Goal: Task Accomplishment & Management: Complete application form

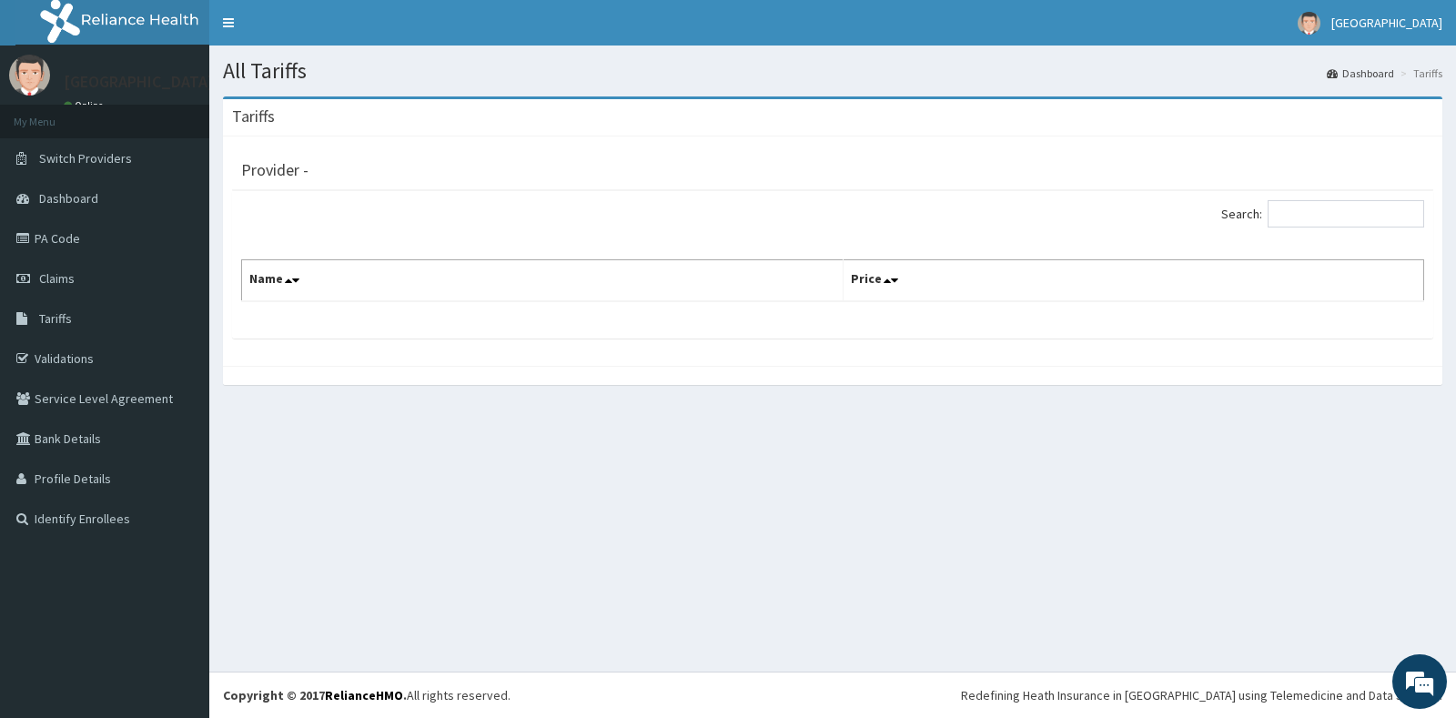
click at [281, 287] on th "Name" at bounding box center [543, 281] width 602 height 42
drag, startPoint x: 286, startPoint y: 178, endPoint x: 294, endPoint y: 171, distance: 11.0
click at [291, 173] on h3 "Provider -" at bounding box center [274, 170] width 67 height 16
click at [396, 341] on div "Provider - Search: Name Price" at bounding box center [833, 251] width 1220 height 229
click at [1323, 217] on input "Search:" at bounding box center [1346, 213] width 157 height 27
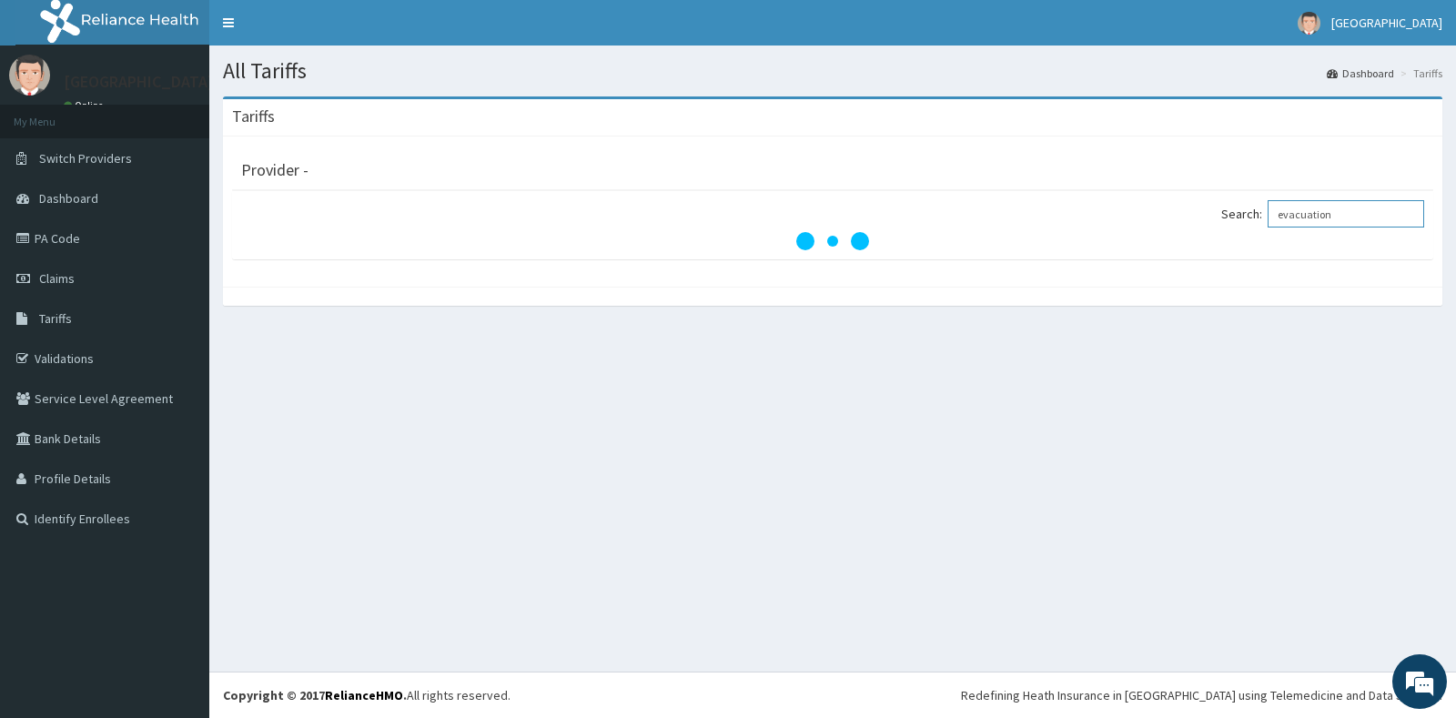
type input "evacuation"
click at [56, 322] on span "Tariffs" at bounding box center [55, 318] width 33 height 16
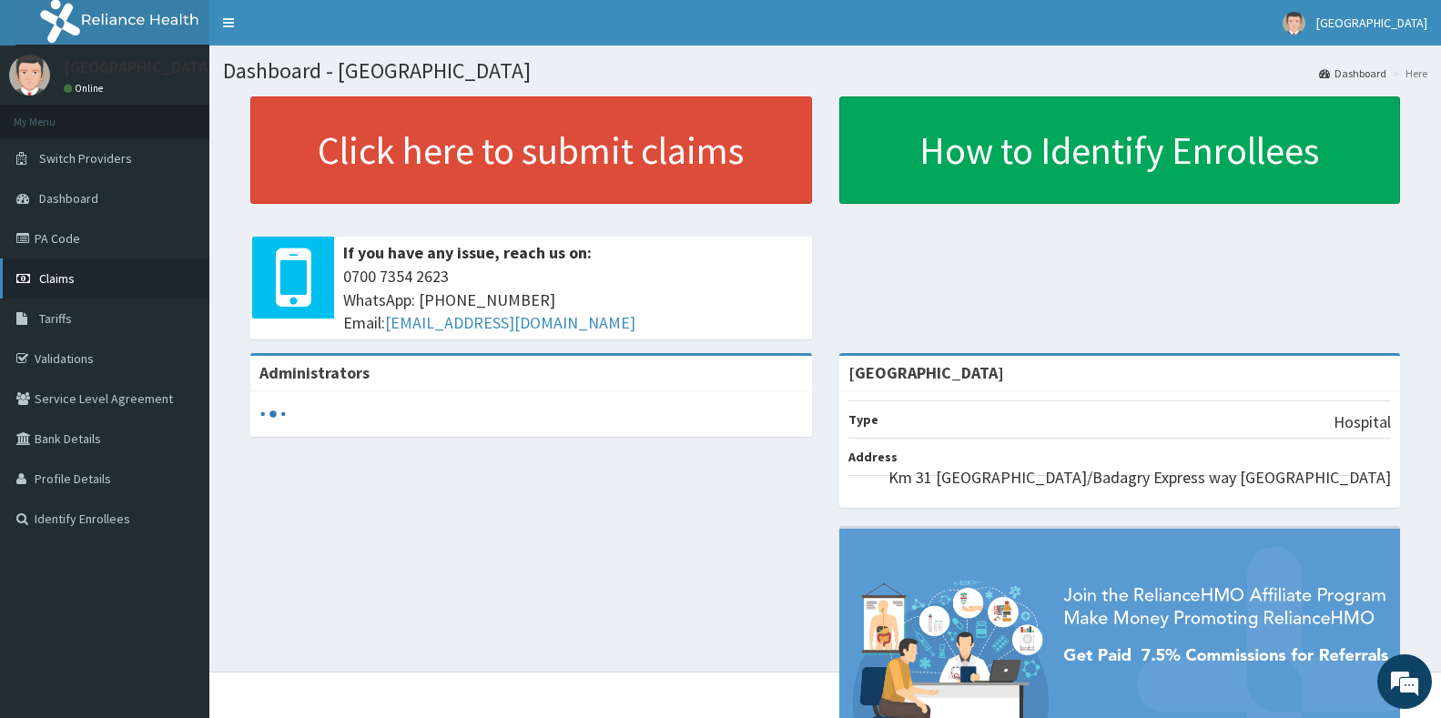
click at [46, 287] on link "Claims" at bounding box center [104, 279] width 209 height 40
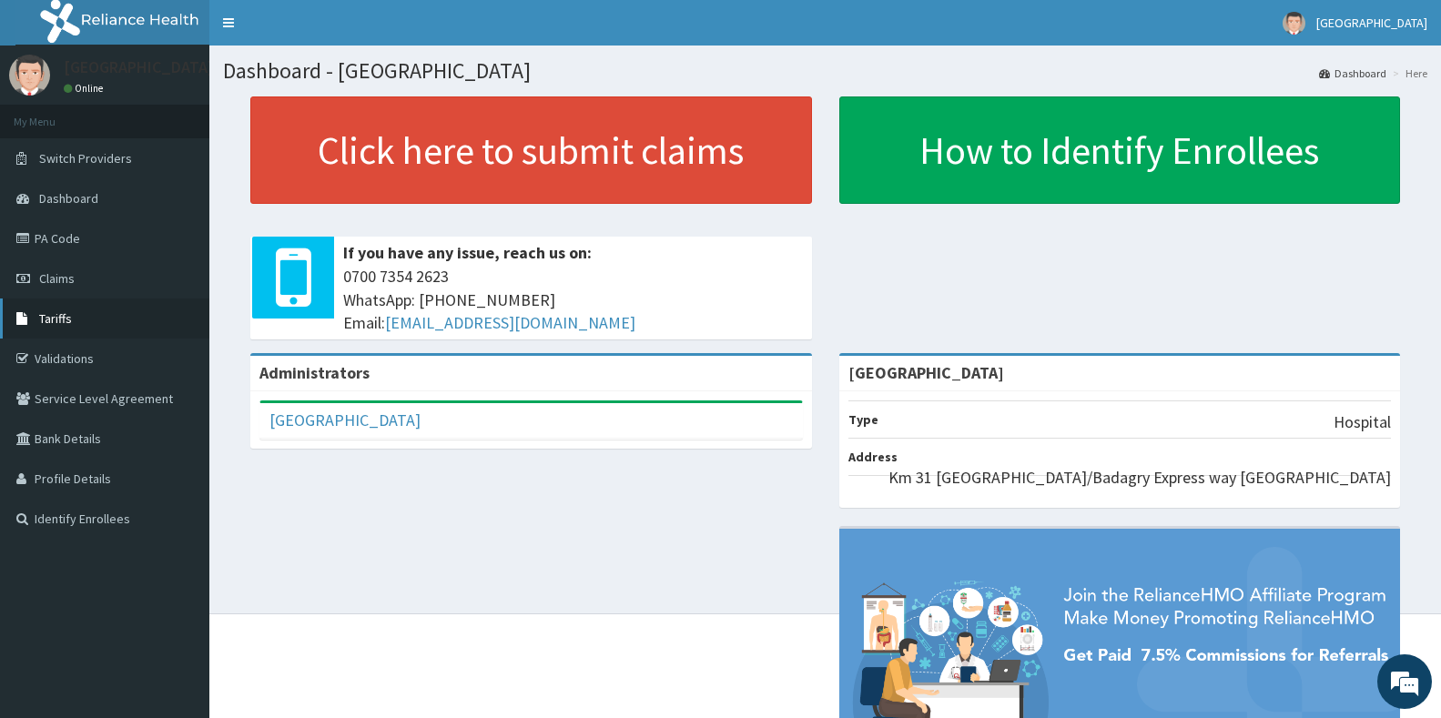
click at [63, 313] on span "Tariffs" at bounding box center [55, 318] width 33 height 16
click at [59, 281] on span "Claims" at bounding box center [57, 278] width 36 height 16
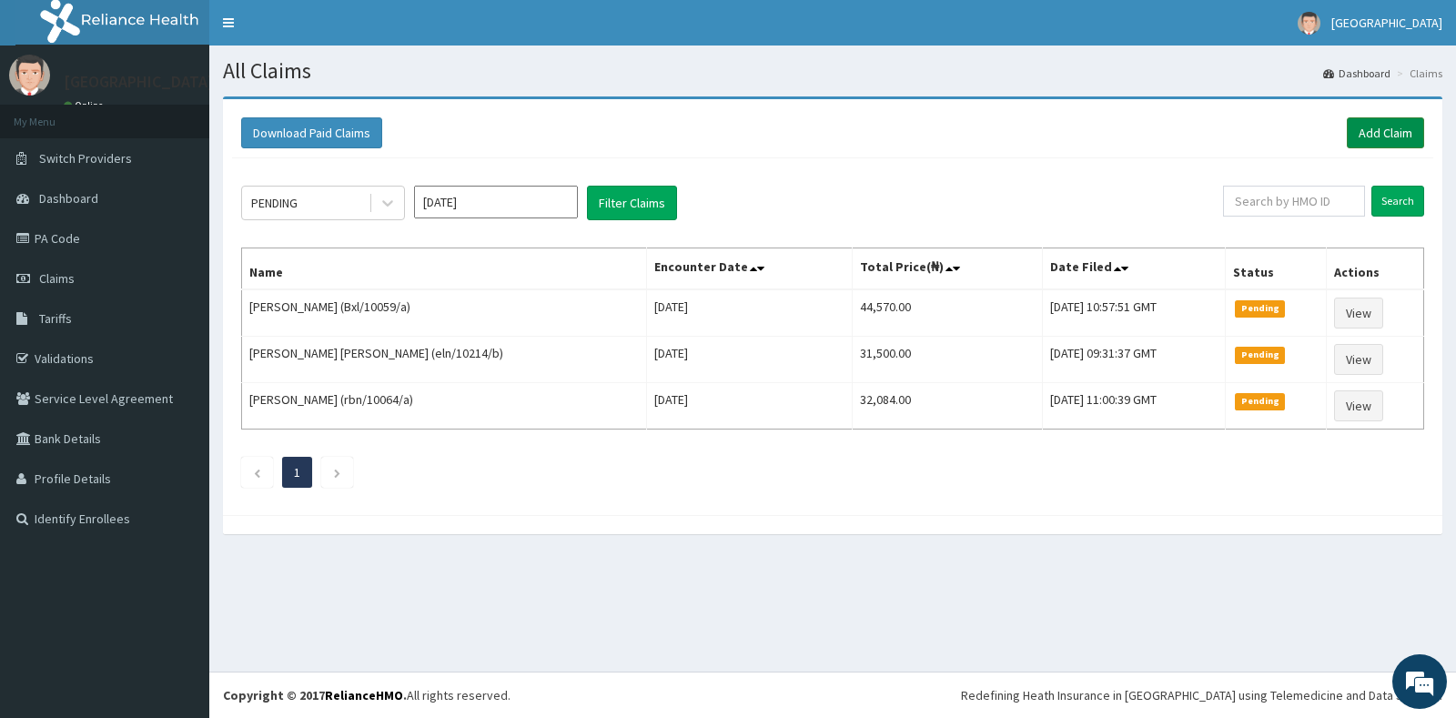
click at [1376, 133] on link "Add Claim" at bounding box center [1385, 132] width 77 height 31
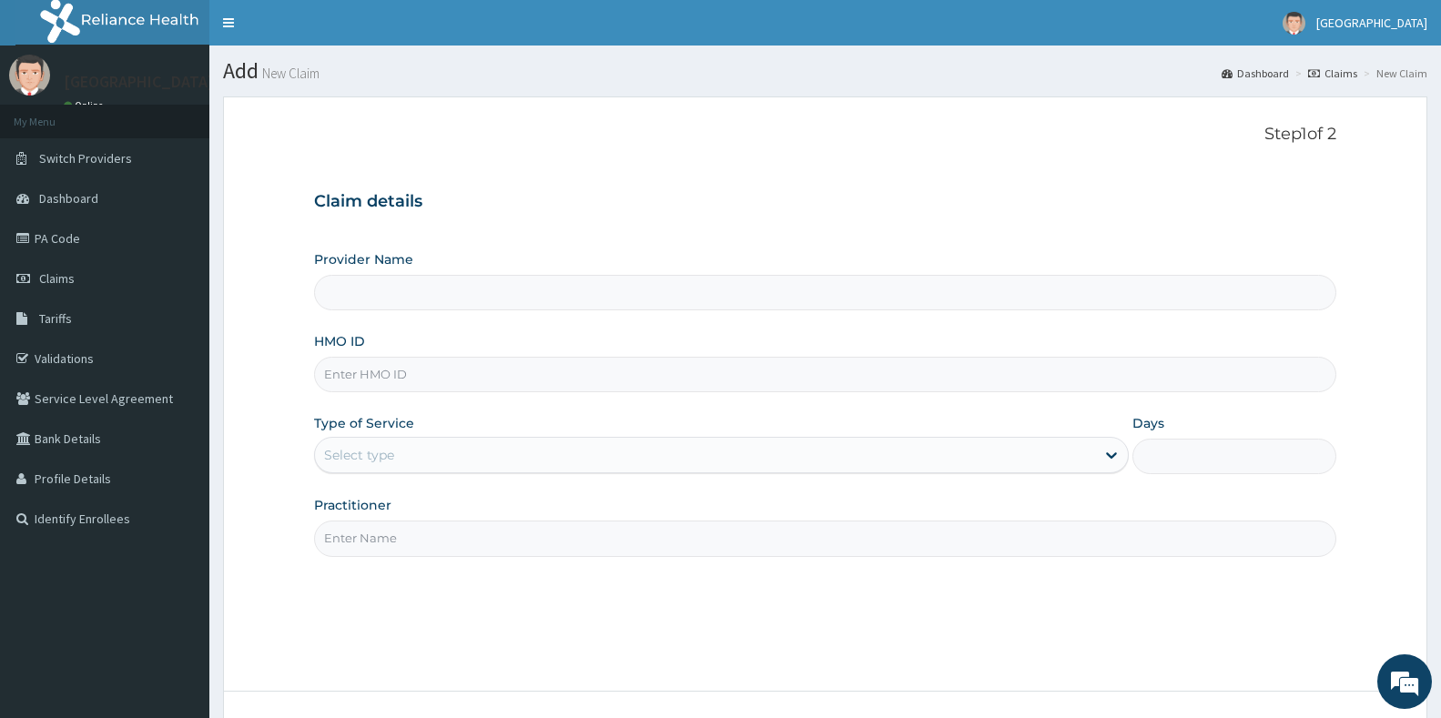
type input "Ibijola Medical center"
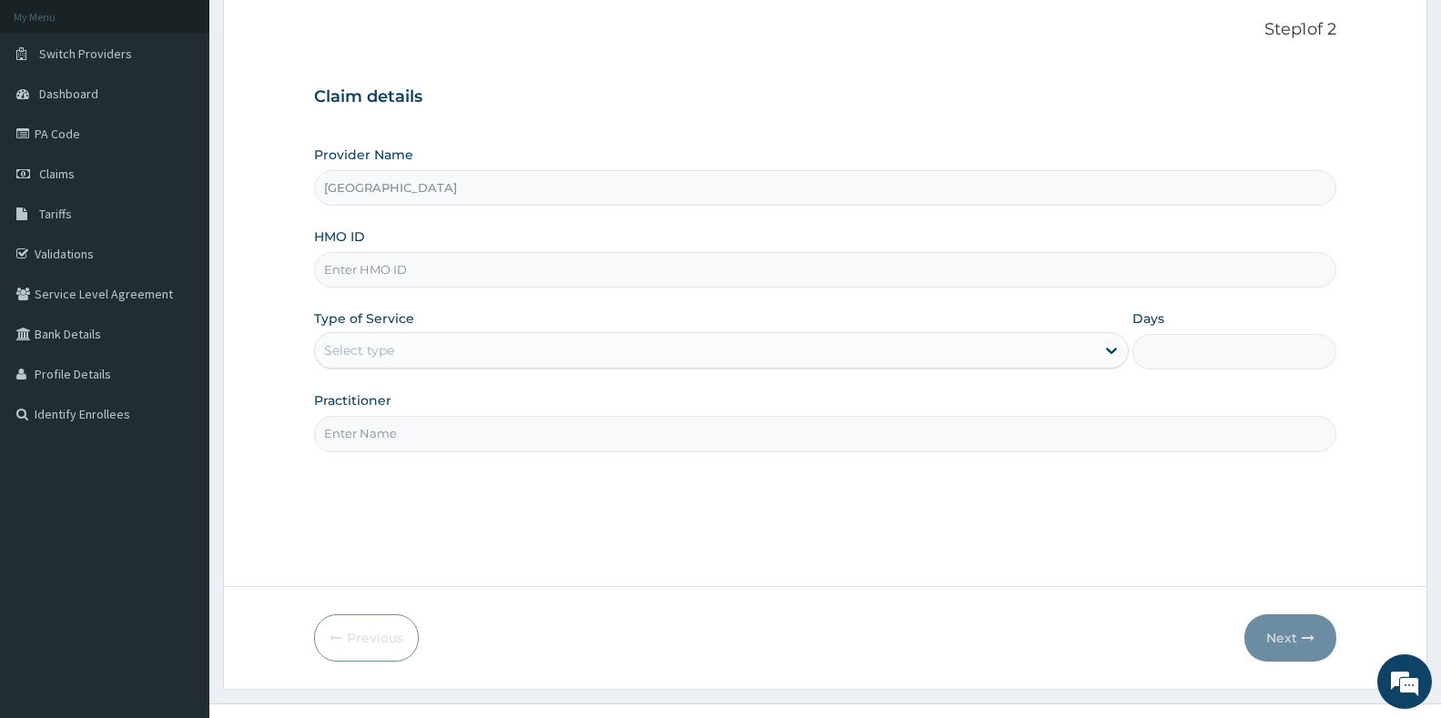
scroll to position [137, 0]
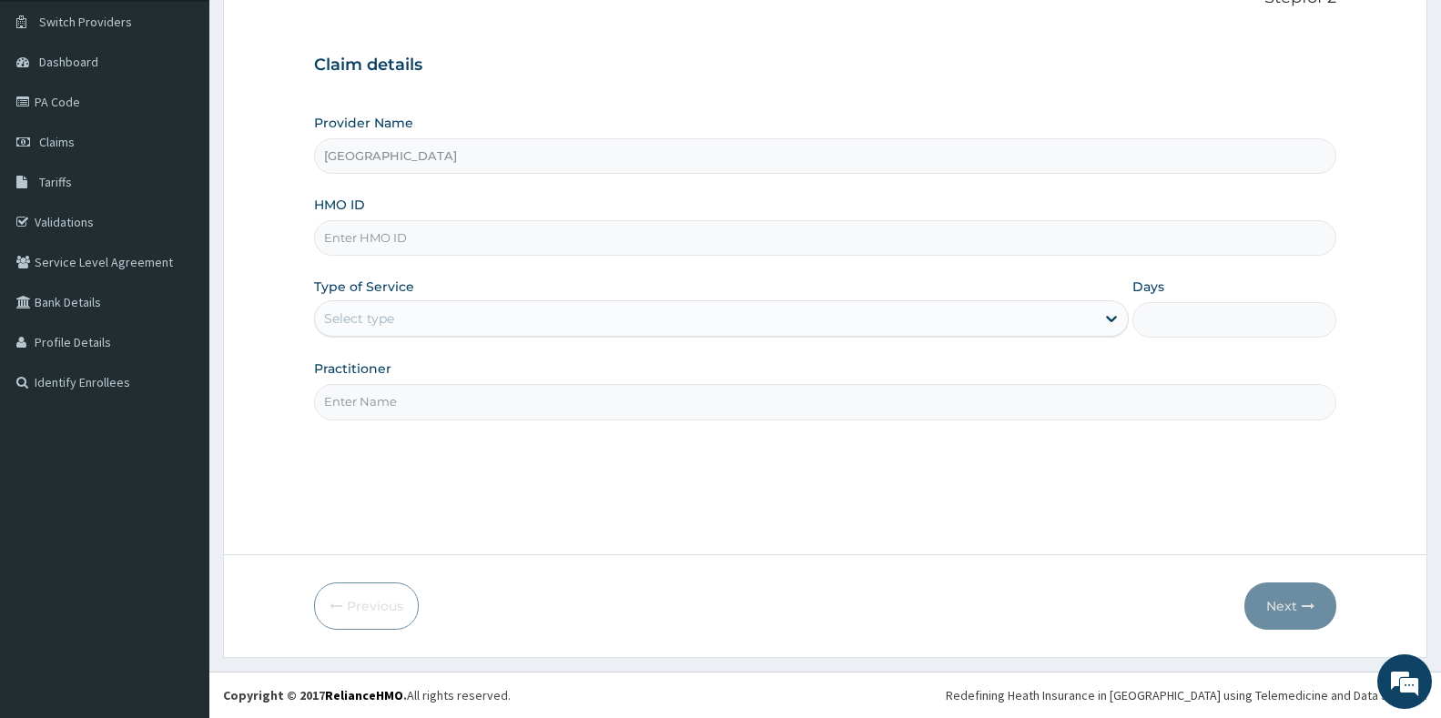
click at [372, 398] on input "Practitioner" at bounding box center [825, 402] width 1022 height 36
type input "[];"
click at [515, 294] on div "Type of Service Select type" at bounding box center [721, 308] width 815 height 60
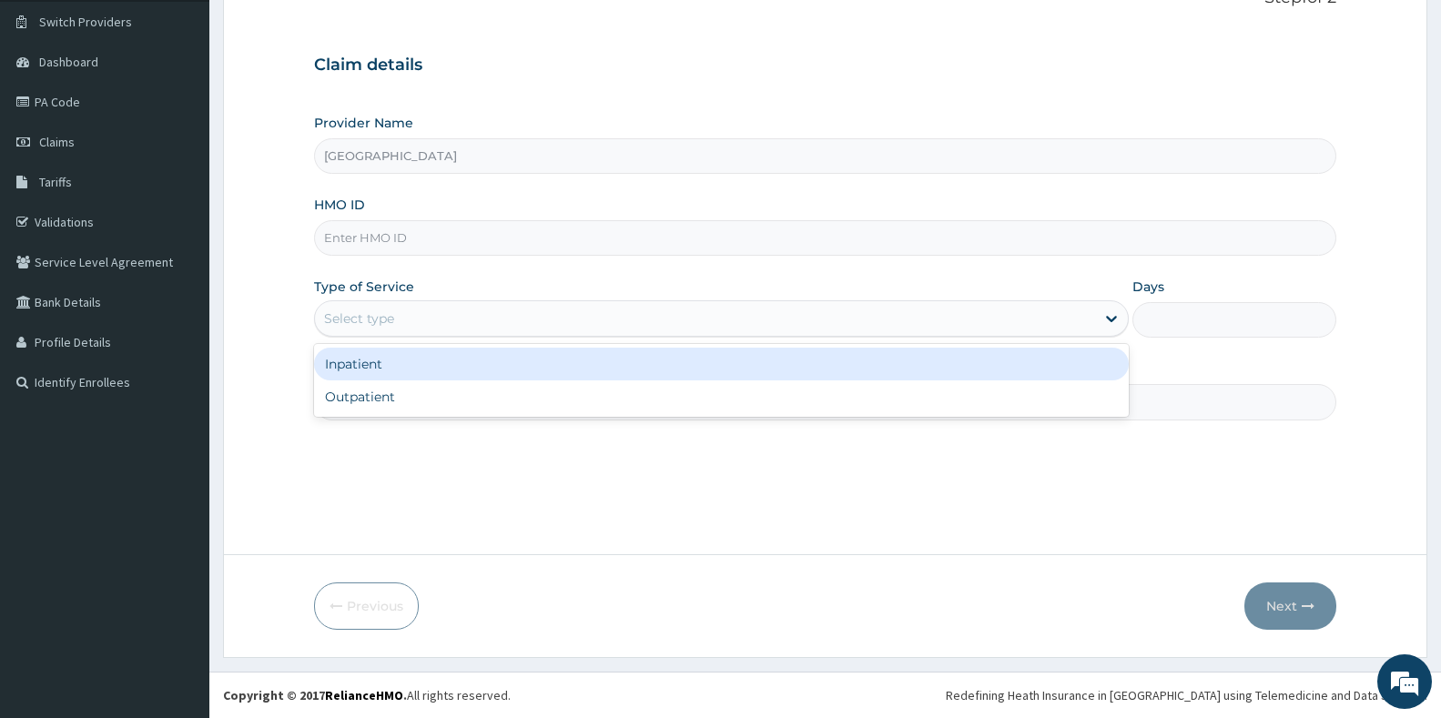
drag, startPoint x: 501, startPoint y: 312, endPoint x: 474, endPoint y: 345, distance: 42.1
click at [499, 314] on div "Select type" at bounding box center [705, 318] width 780 height 29
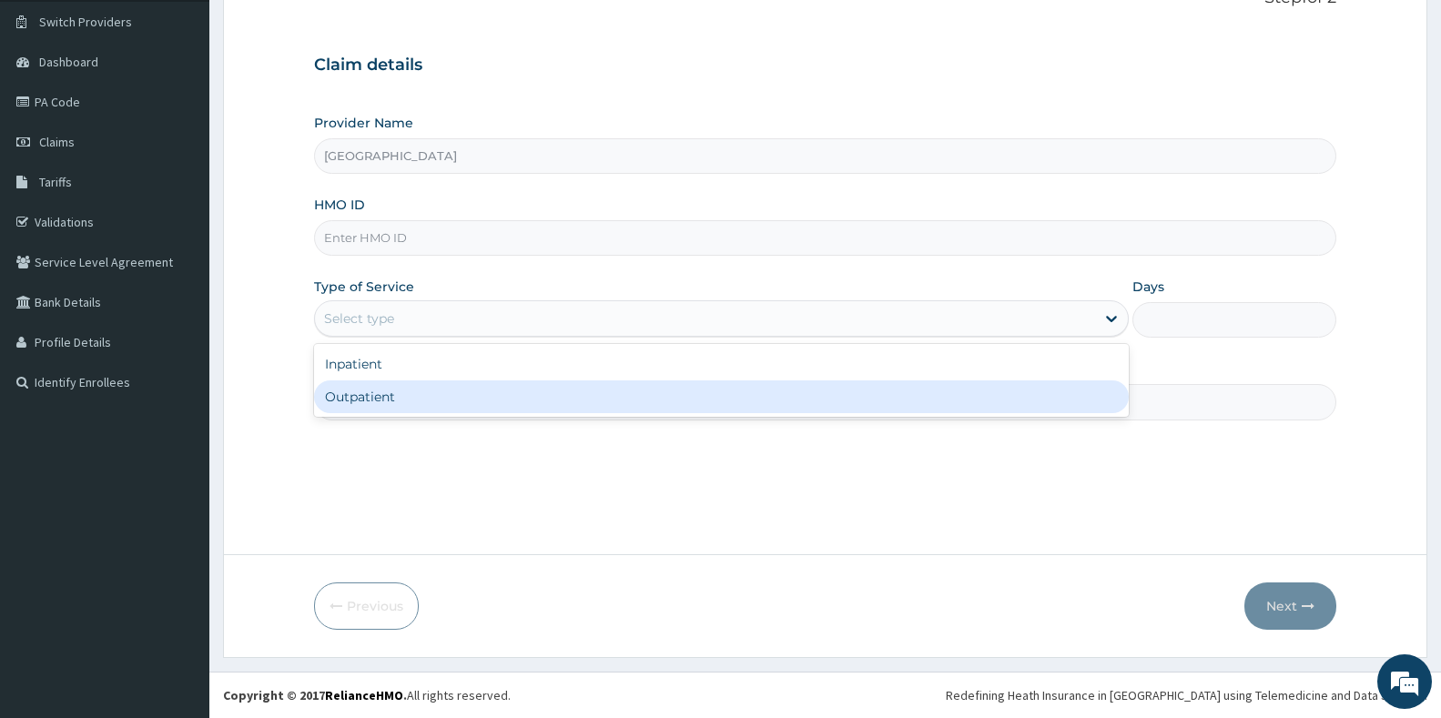
click at [443, 395] on div "Outpatient" at bounding box center [721, 397] width 815 height 33
type input "1"
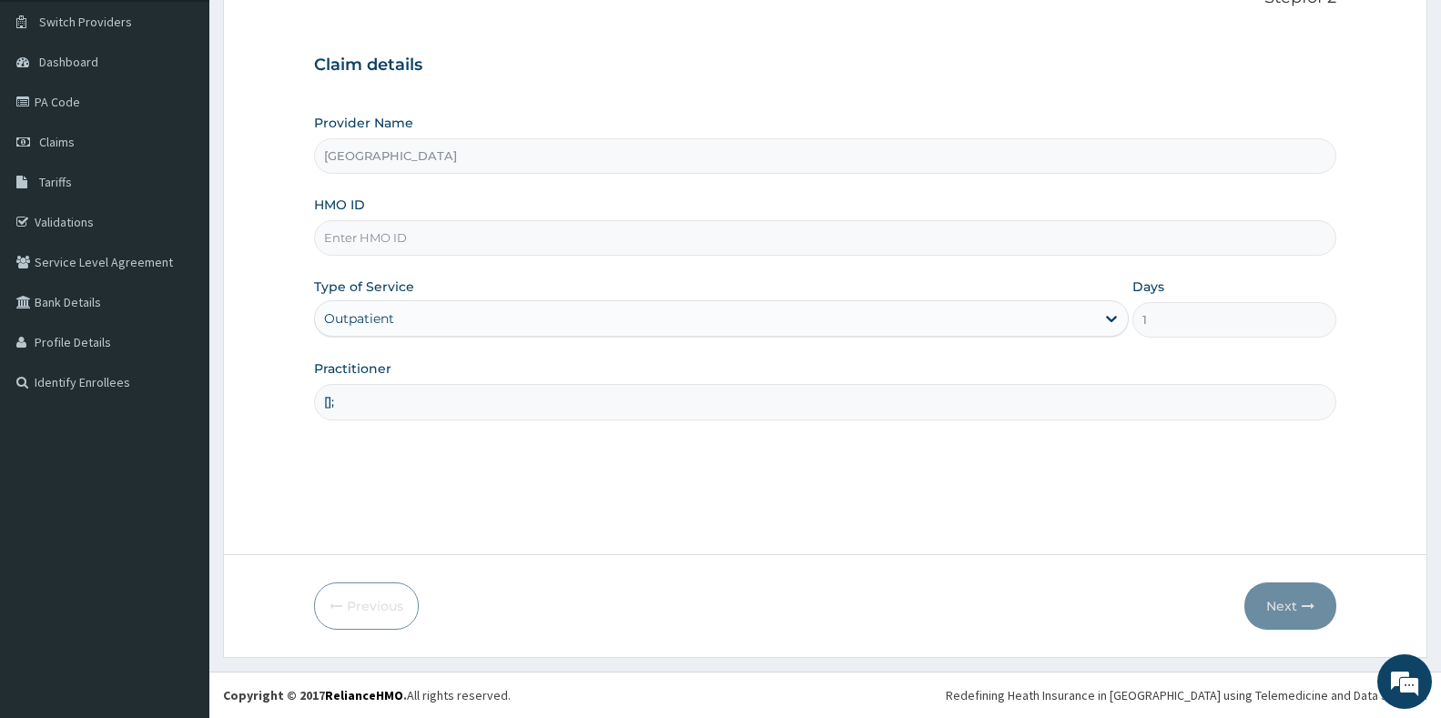
click at [450, 236] on input "HMO ID" at bounding box center [825, 238] width 1022 height 36
type input "foh/10180/a"
click at [1270, 600] on button "Next" at bounding box center [1290, 606] width 92 height 47
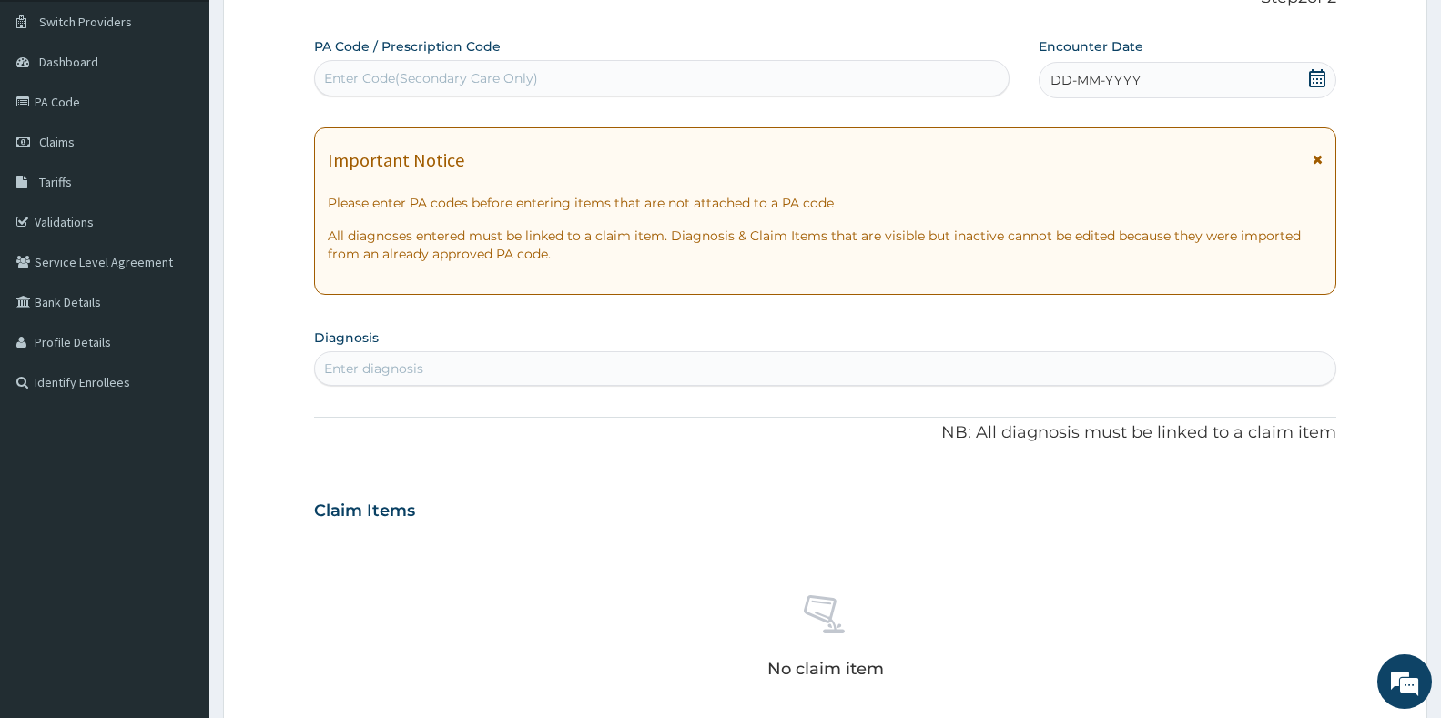
click at [464, 362] on div "Enter diagnosis" at bounding box center [825, 368] width 1020 height 29
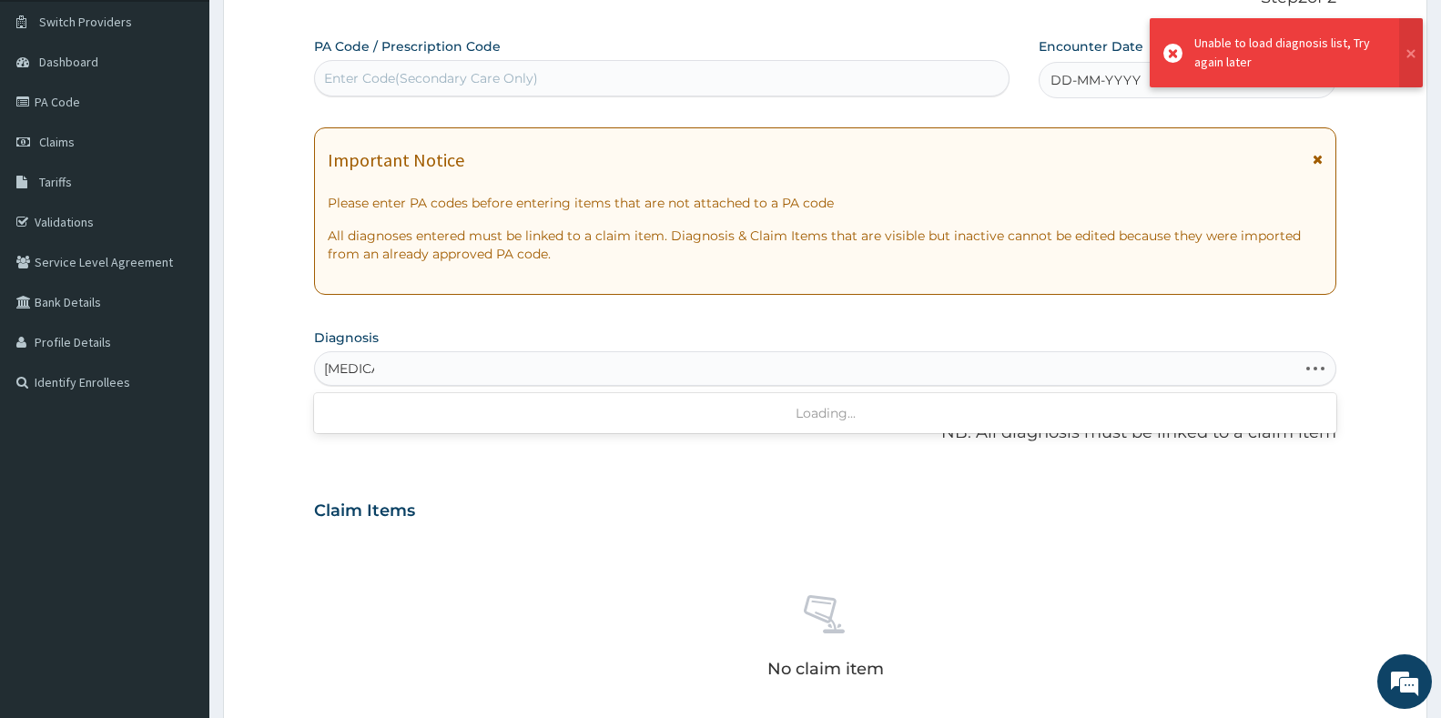
type input "malaria"
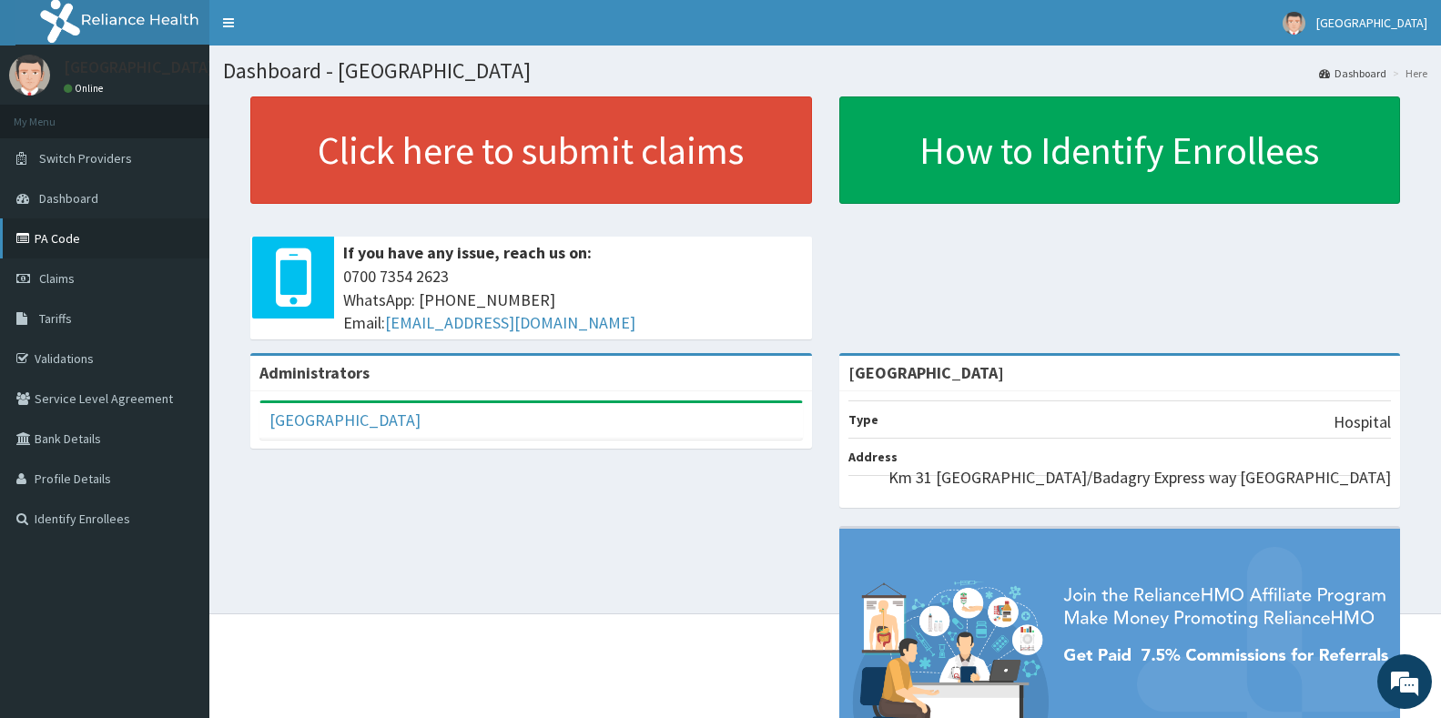
click at [60, 244] on link "PA Code" at bounding box center [104, 238] width 209 height 40
click at [63, 274] on span "Claims" at bounding box center [57, 278] width 36 height 16
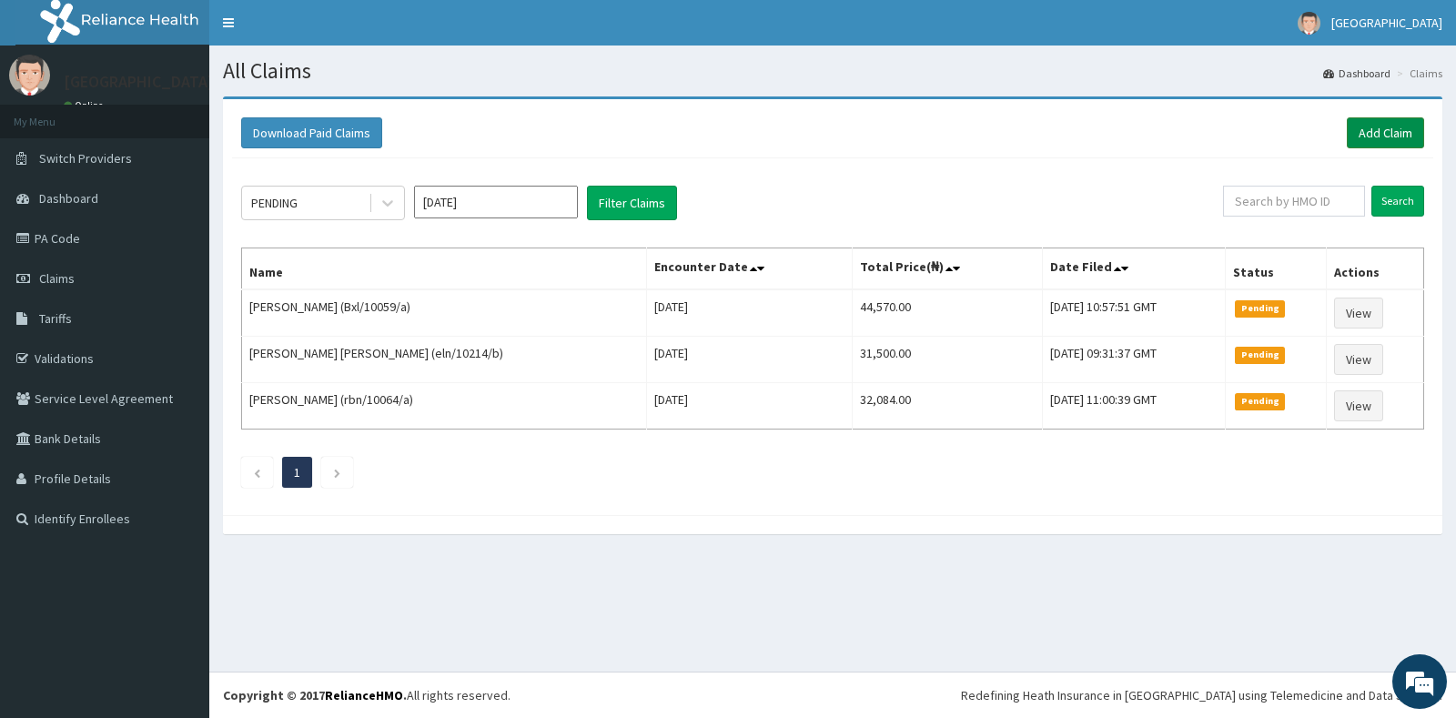
click at [1394, 137] on link "Add Claim" at bounding box center [1385, 132] width 77 height 31
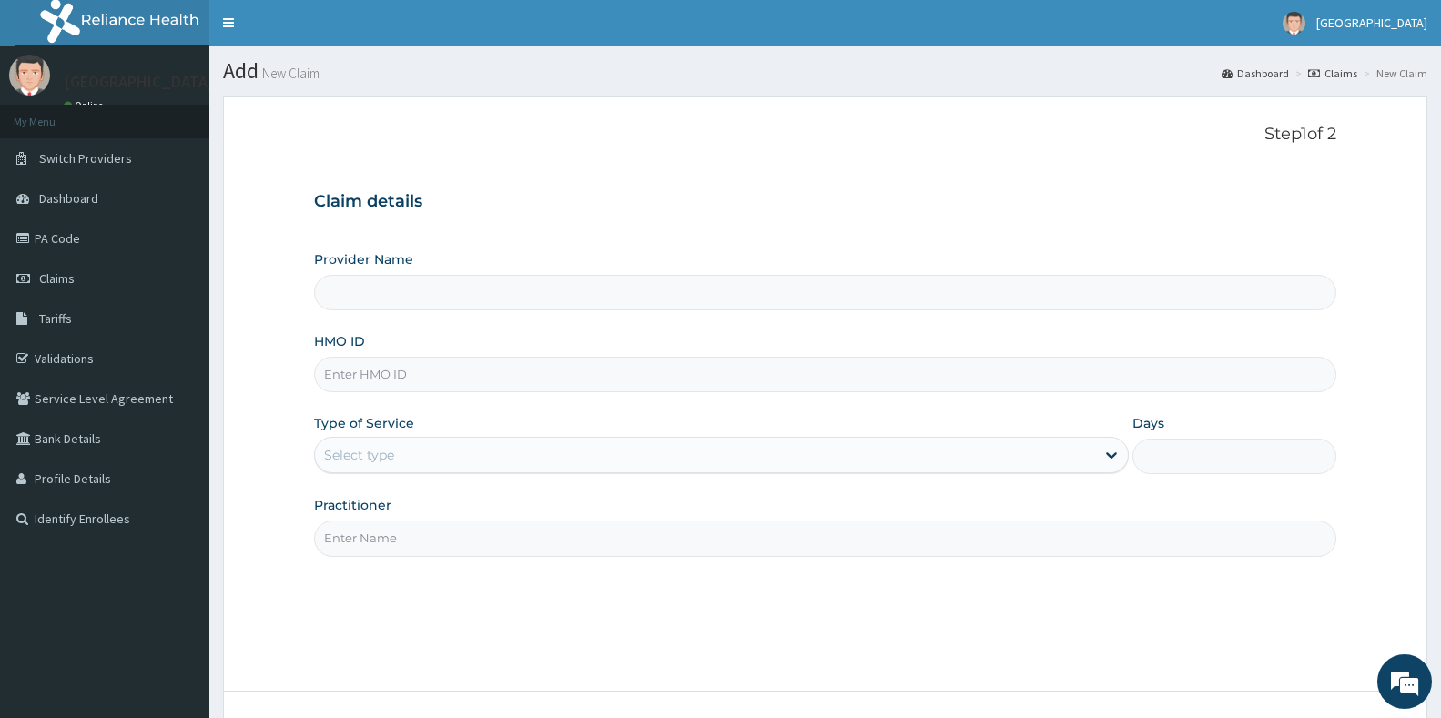
click at [354, 365] on input "HMO ID" at bounding box center [825, 375] width 1022 height 36
type input "Ibijola Medical center"
type input "chl/10737/b"
click at [405, 441] on div "Select type" at bounding box center [705, 455] width 780 height 29
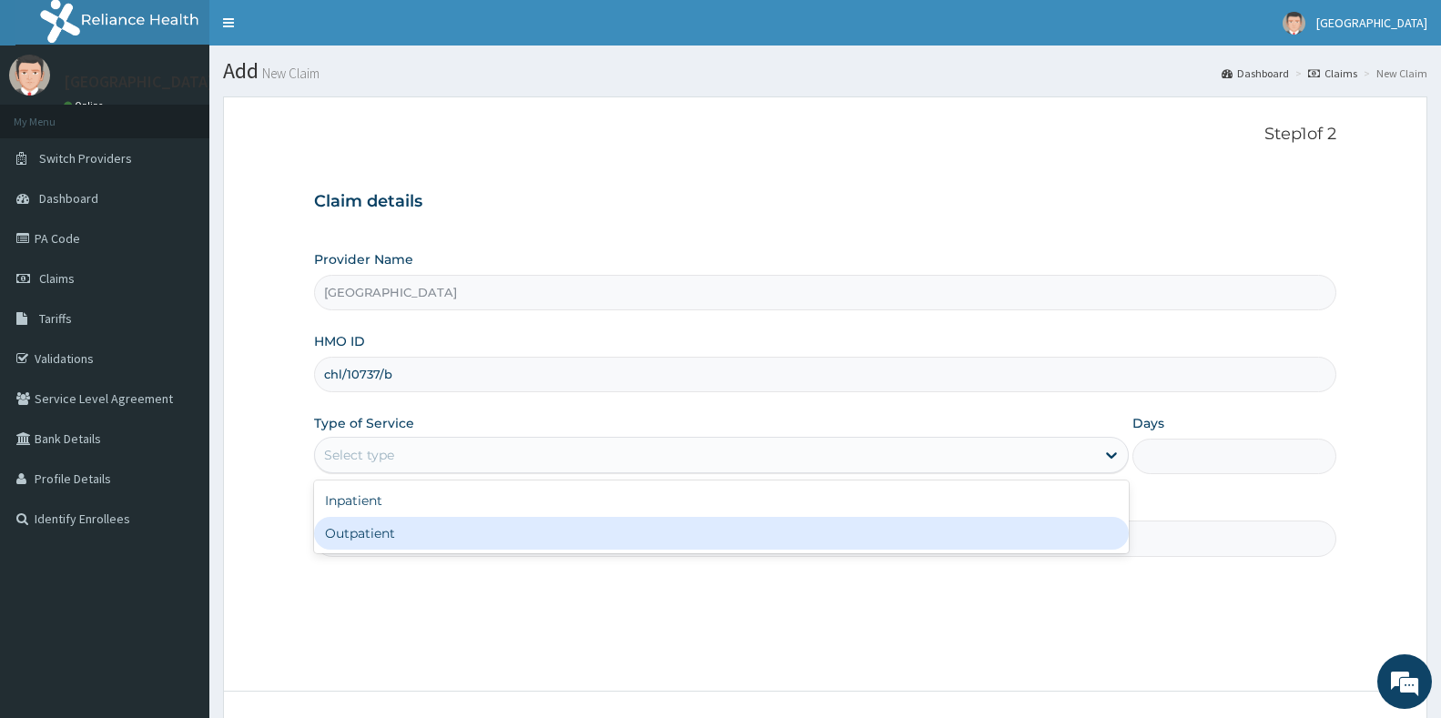
click at [364, 543] on div "Outpatient" at bounding box center [721, 533] width 815 height 33
type input "1"
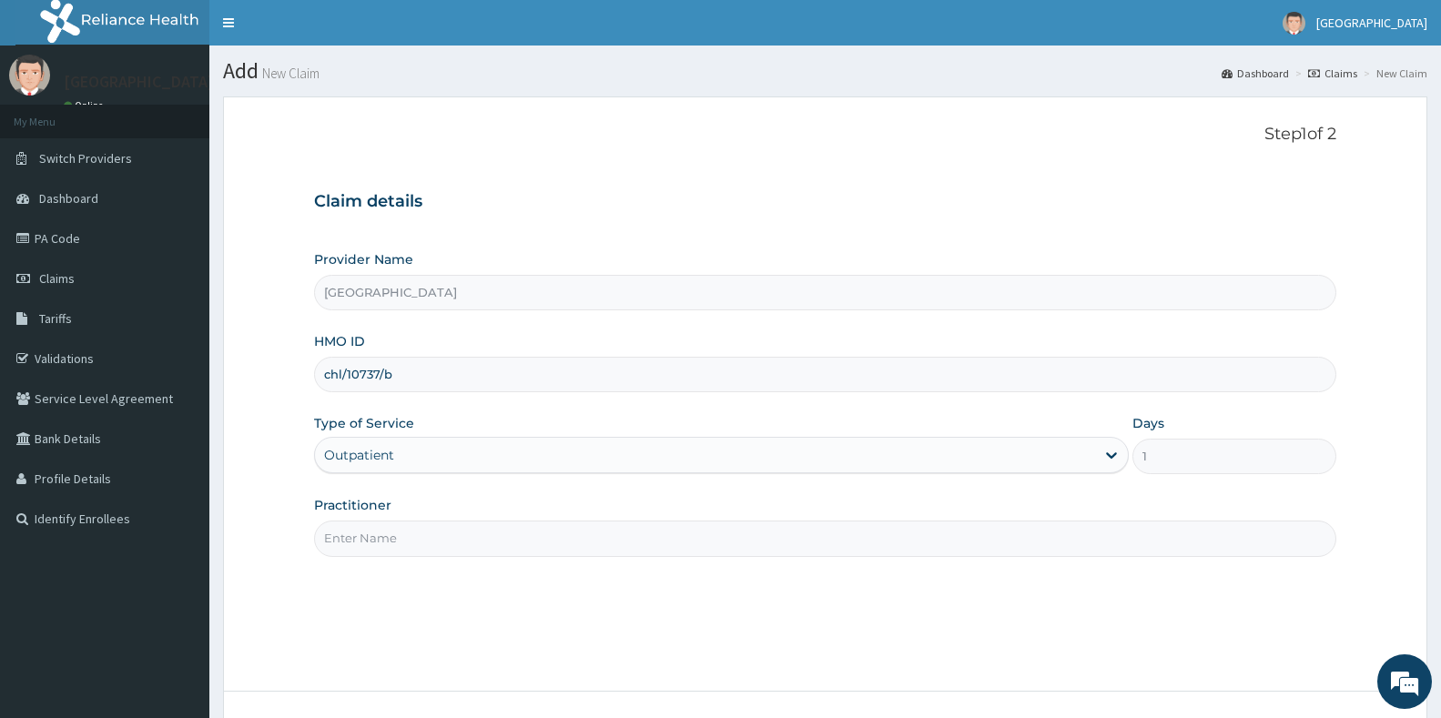
click at [370, 546] on input "Practitioner" at bounding box center [825, 539] width 1022 height 36
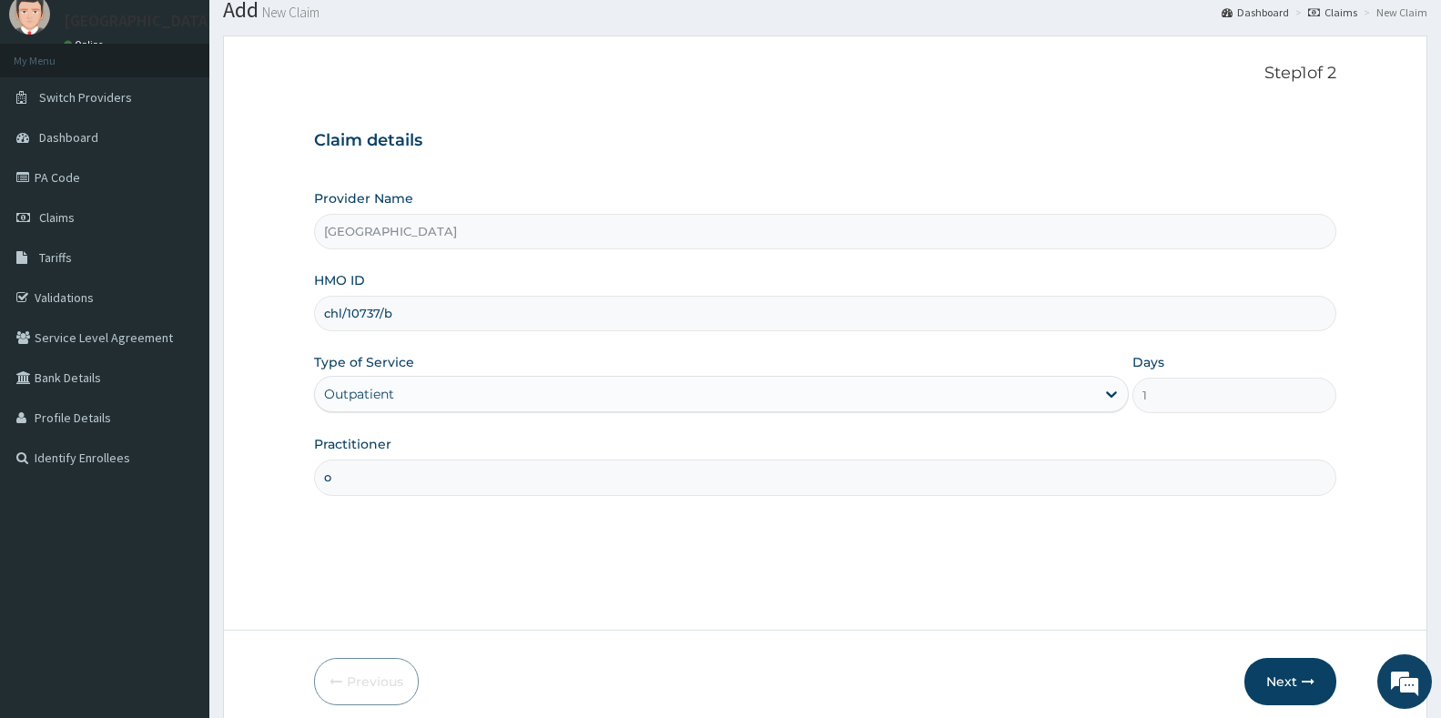
scroll to position [137, 0]
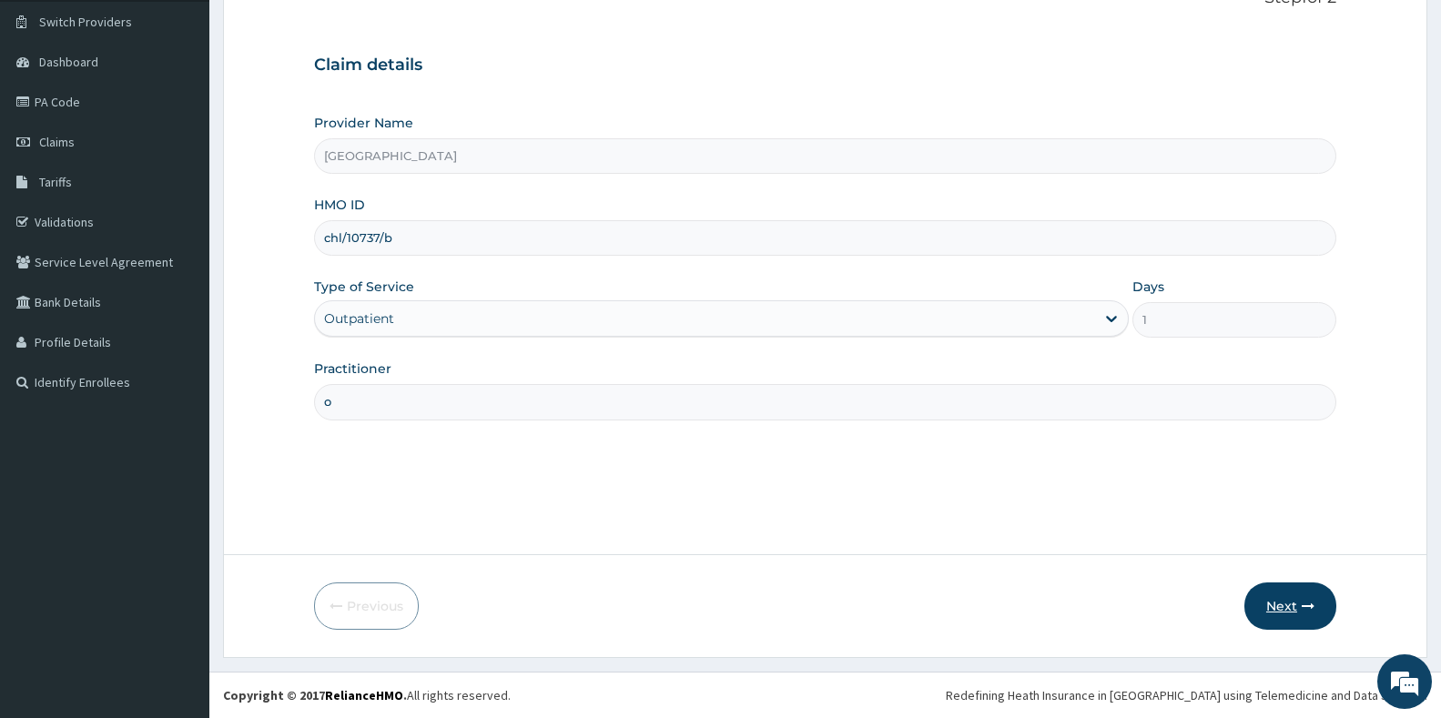
type input "o"
click at [1283, 609] on button "Next" at bounding box center [1290, 606] width 92 height 47
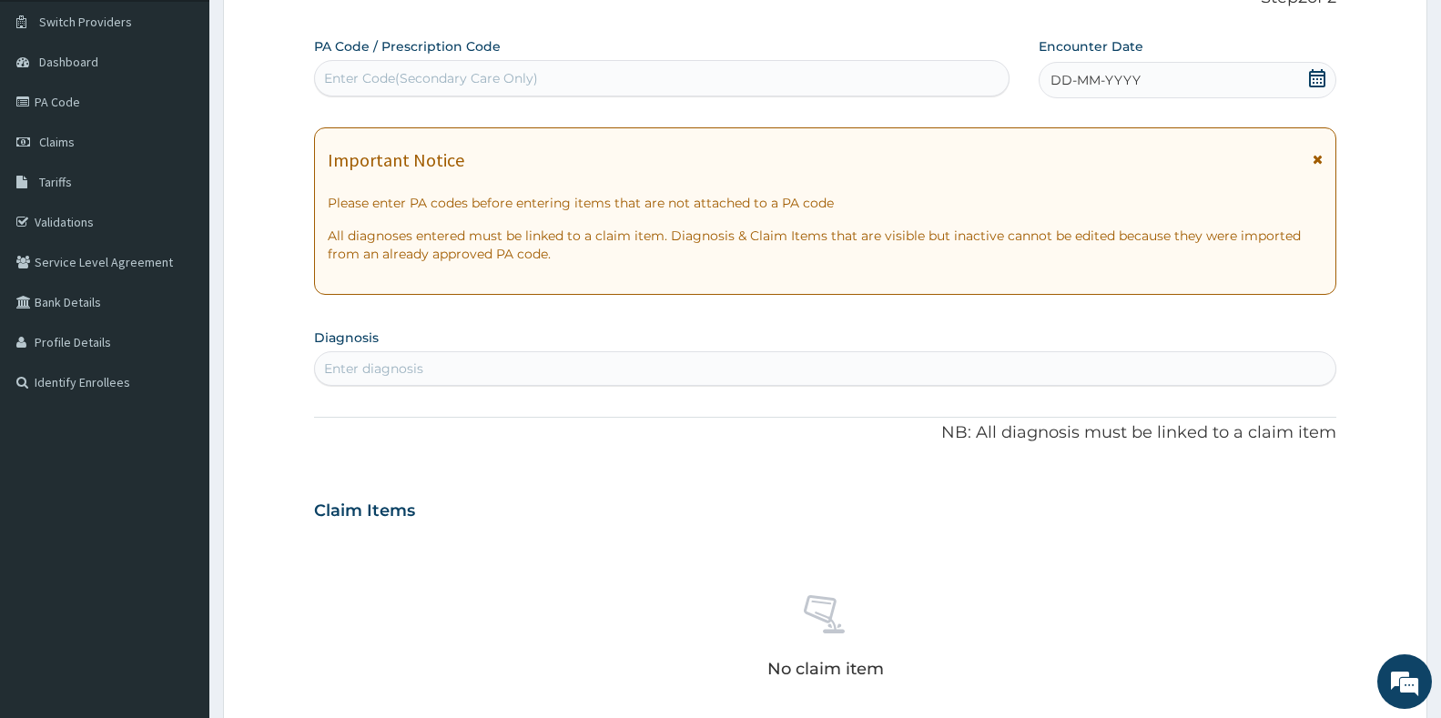
click at [377, 378] on div "Enter diagnosis" at bounding box center [373, 369] width 99 height 18
type input "mala"
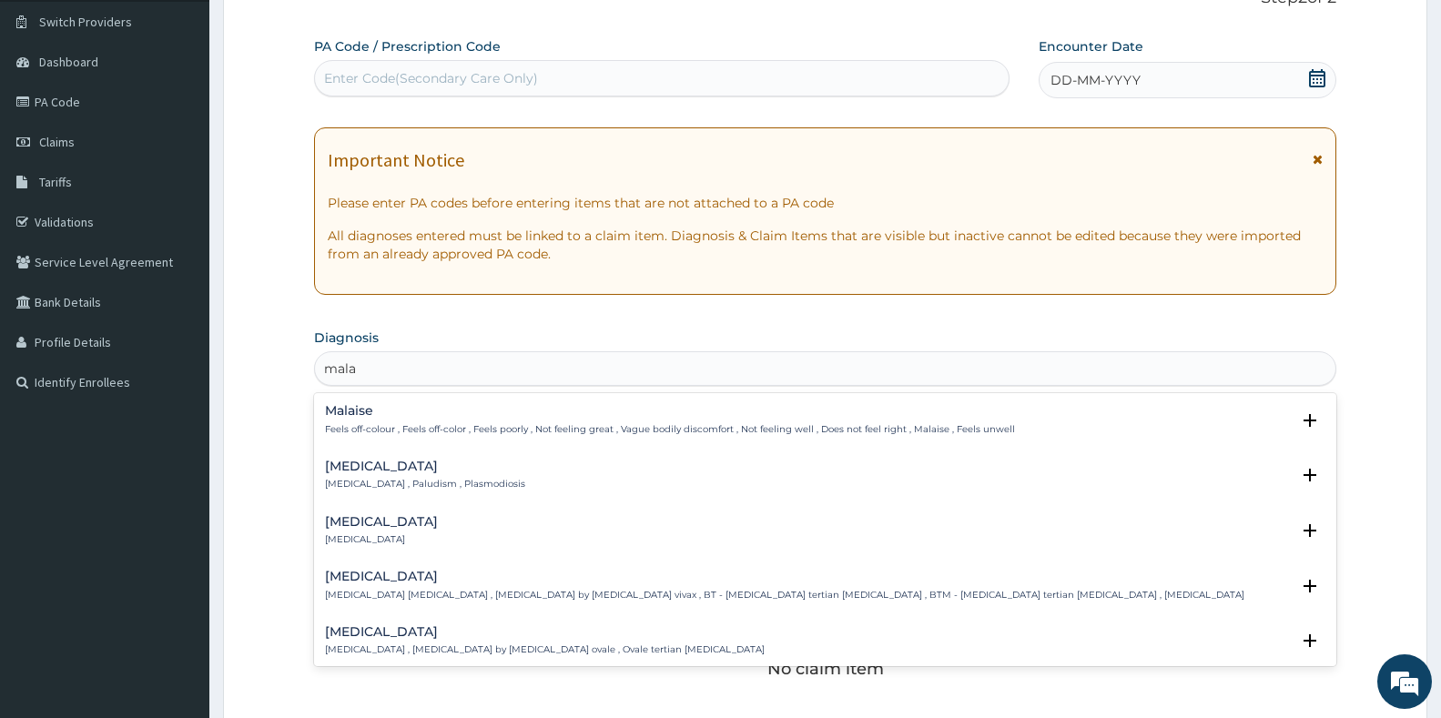
click at [350, 480] on p "Malaria , Paludism , Plasmodiosis" at bounding box center [425, 484] width 200 height 13
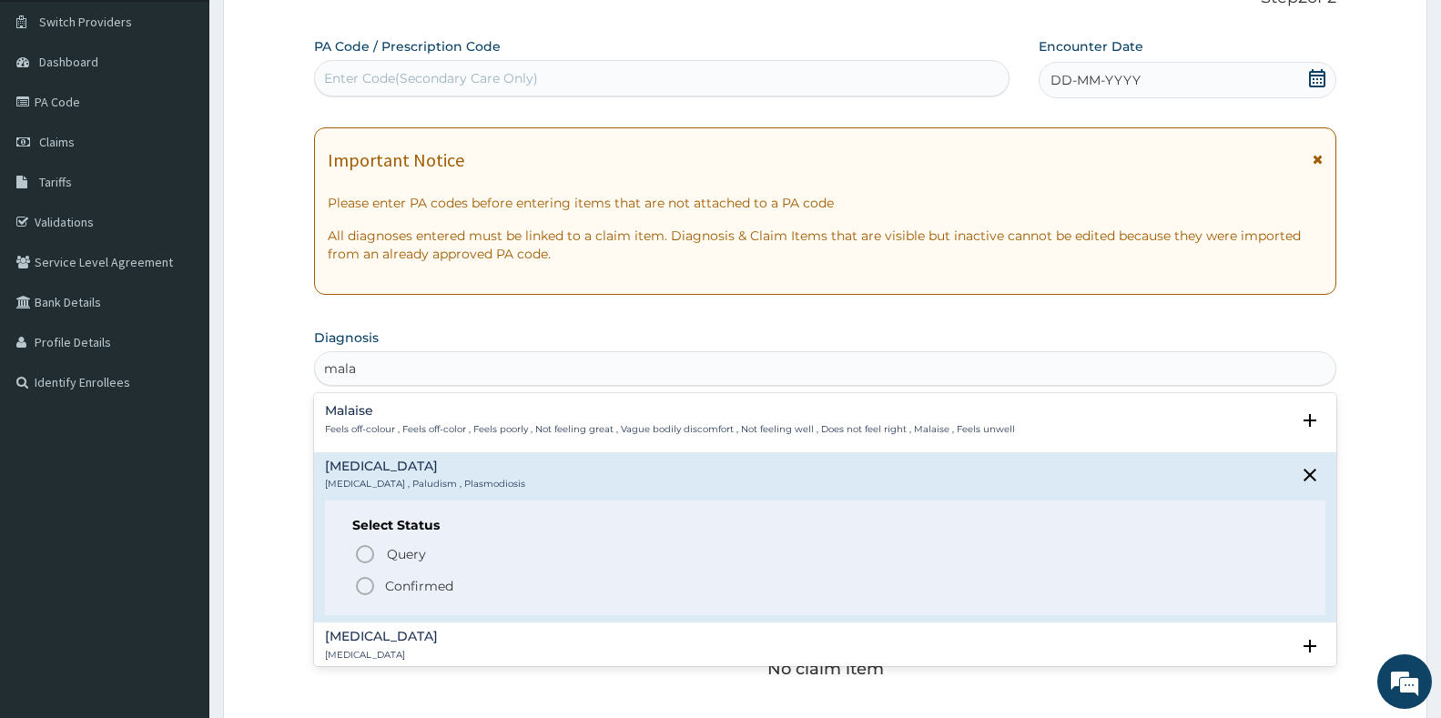
click at [363, 587] on icon "status option filled" at bounding box center [365, 586] width 22 height 22
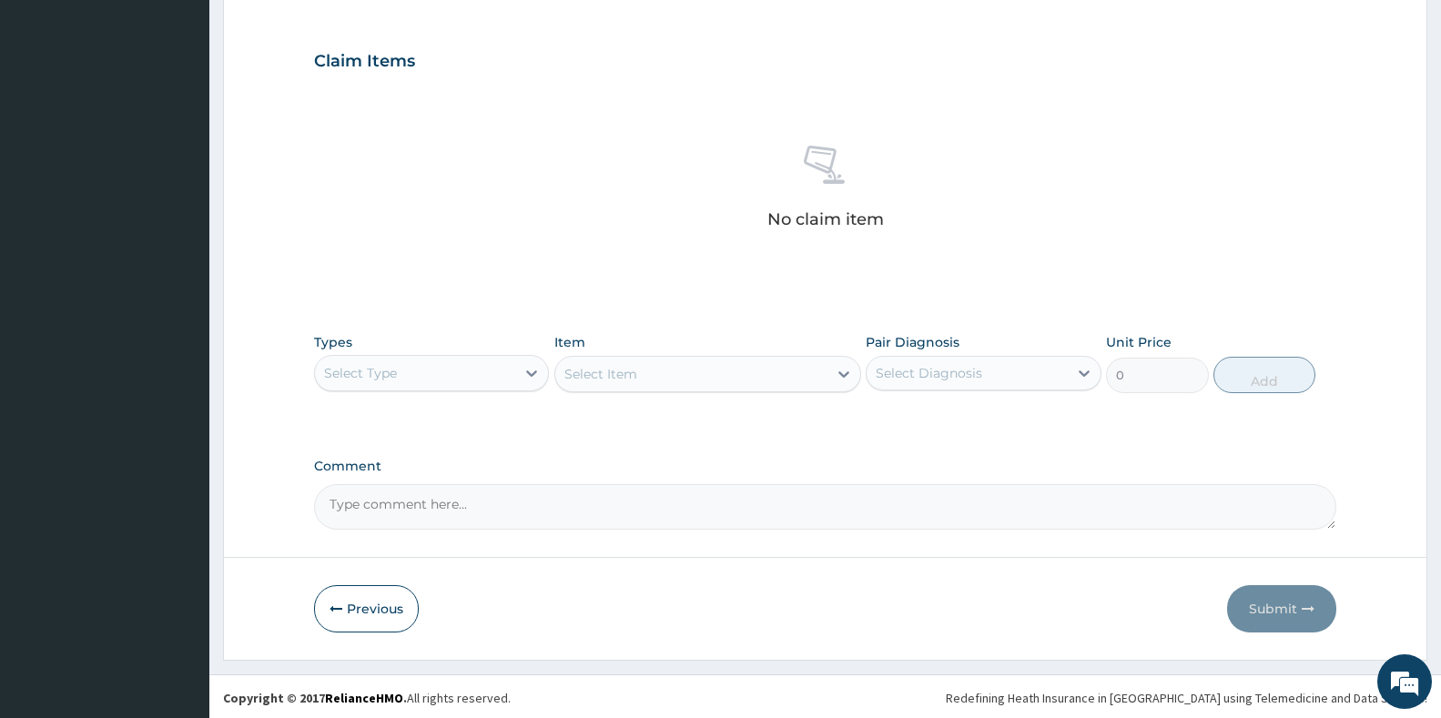
scroll to position [594, 0]
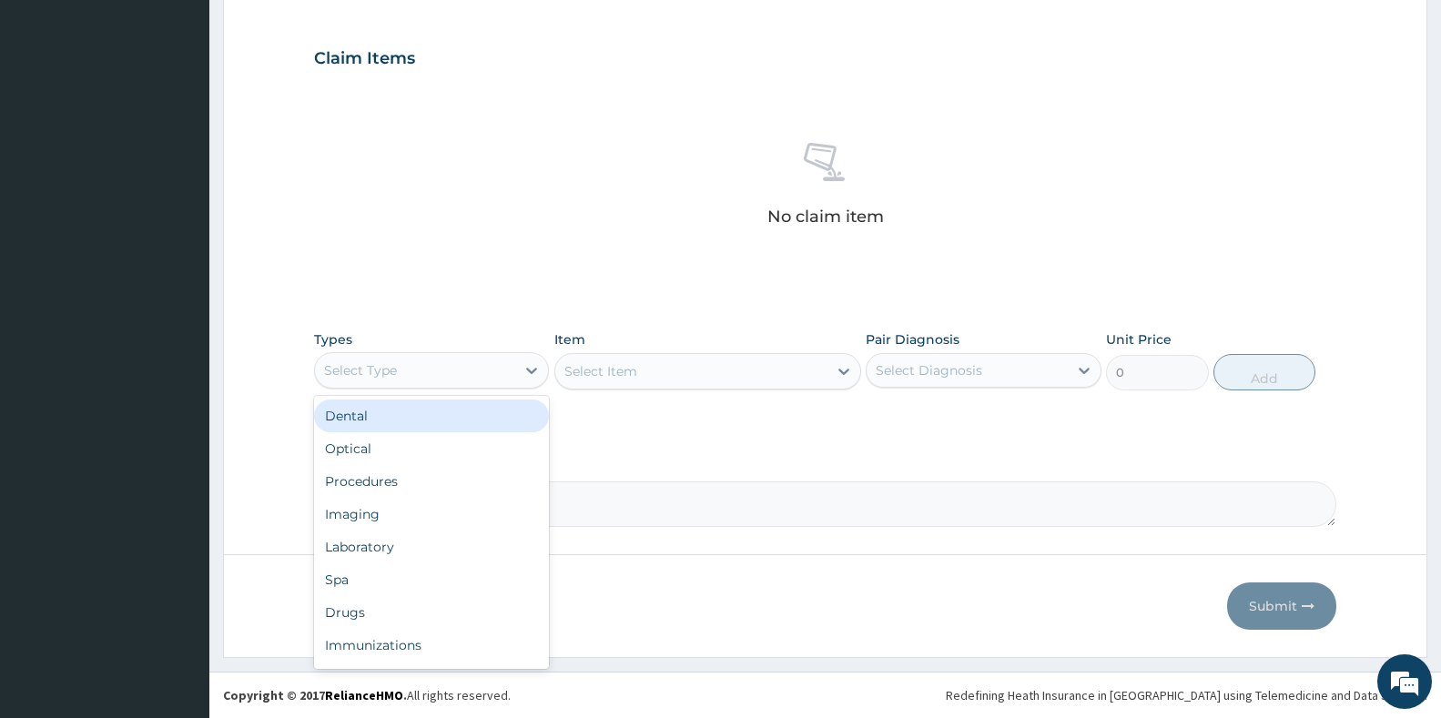
click at [370, 362] on div "Select Type" at bounding box center [360, 370] width 73 height 18
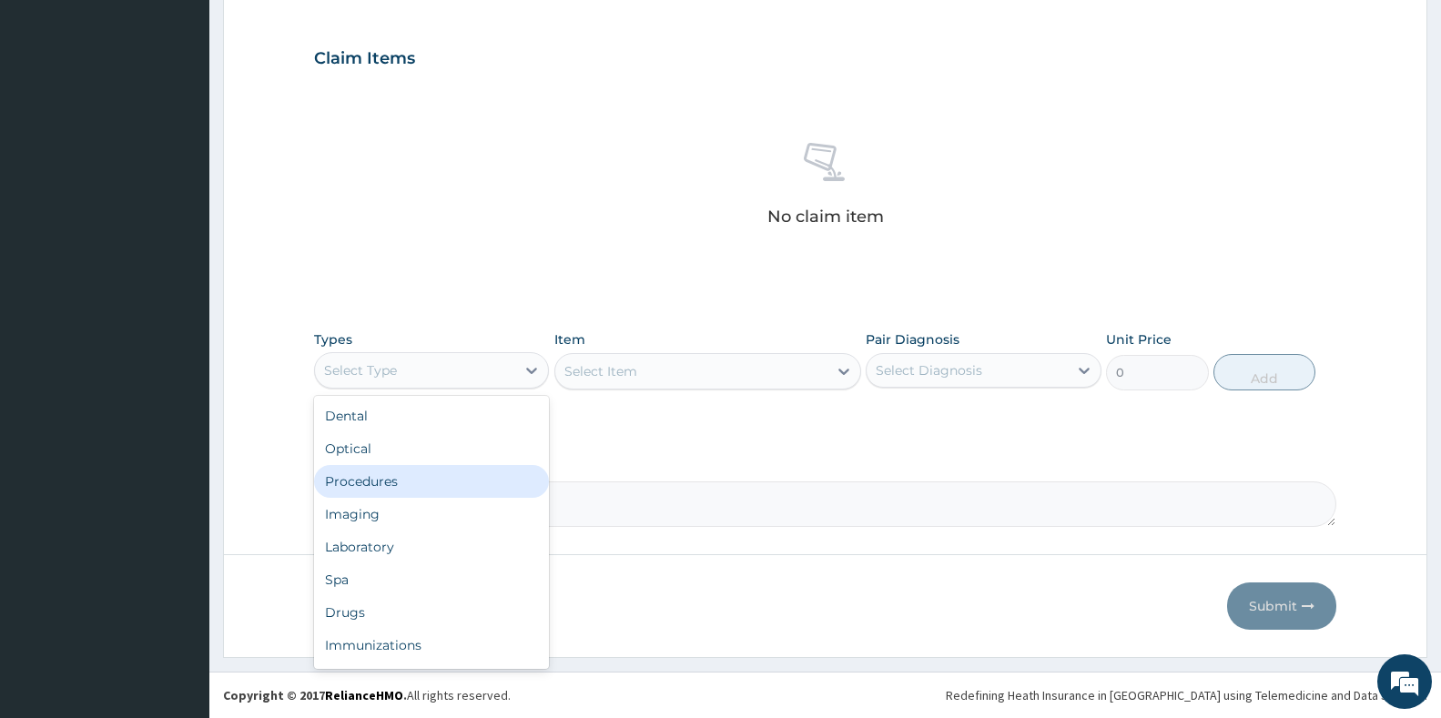
click at [370, 487] on div "Procedures" at bounding box center [431, 481] width 235 height 33
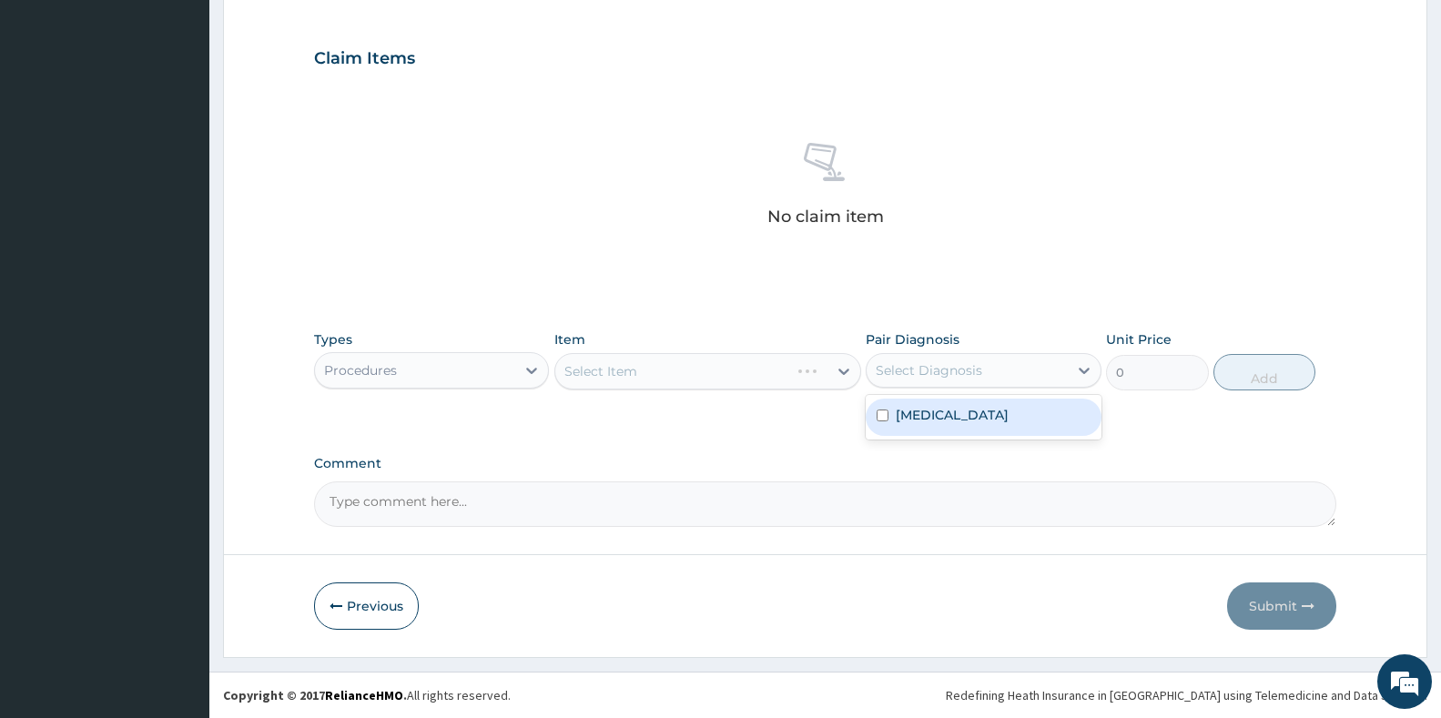
click at [980, 374] on div "Select Diagnosis" at bounding box center [929, 370] width 107 height 18
click at [974, 420] on div "Malaria" at bounding box center [983, 417] width 235 height 37
checkbox input "true"
click at [727, 380] on div "Select Item" at bounding box center [691, 371] width 272 height 29
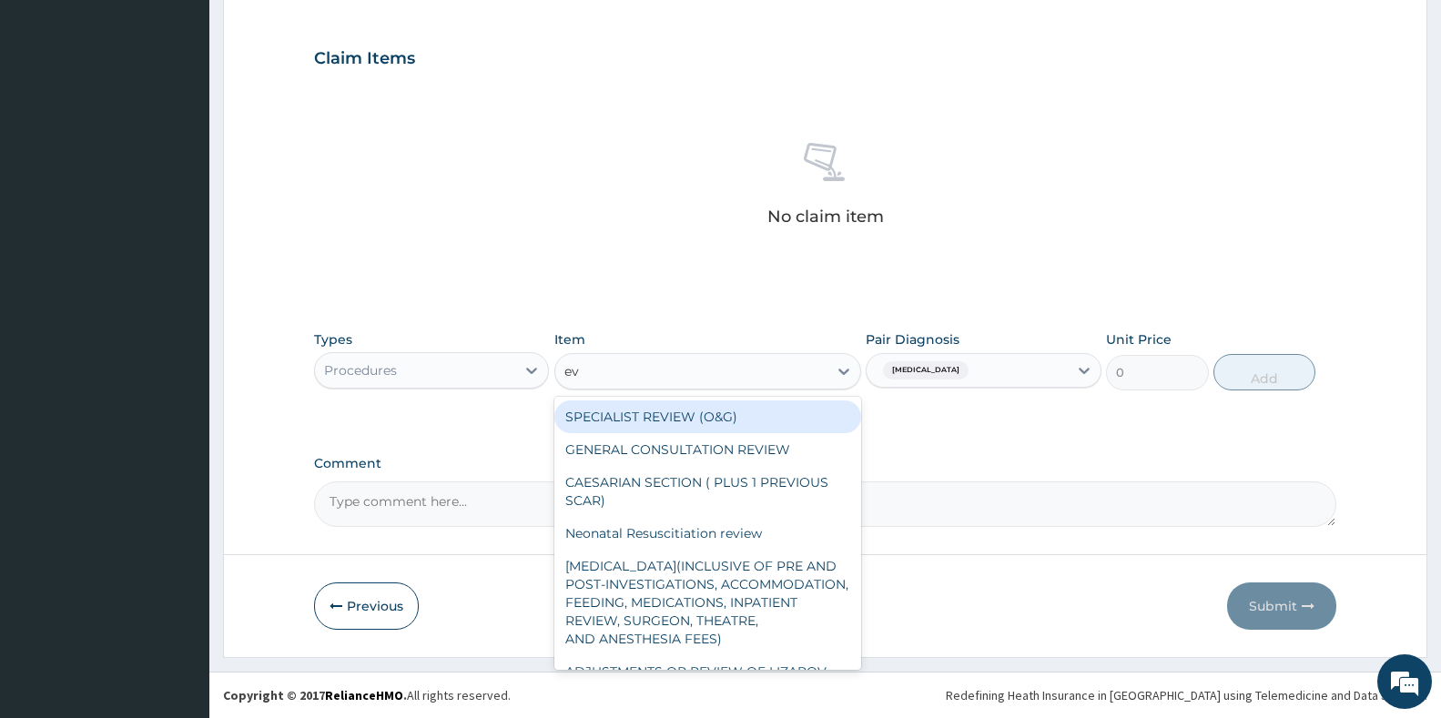
type input "eva"
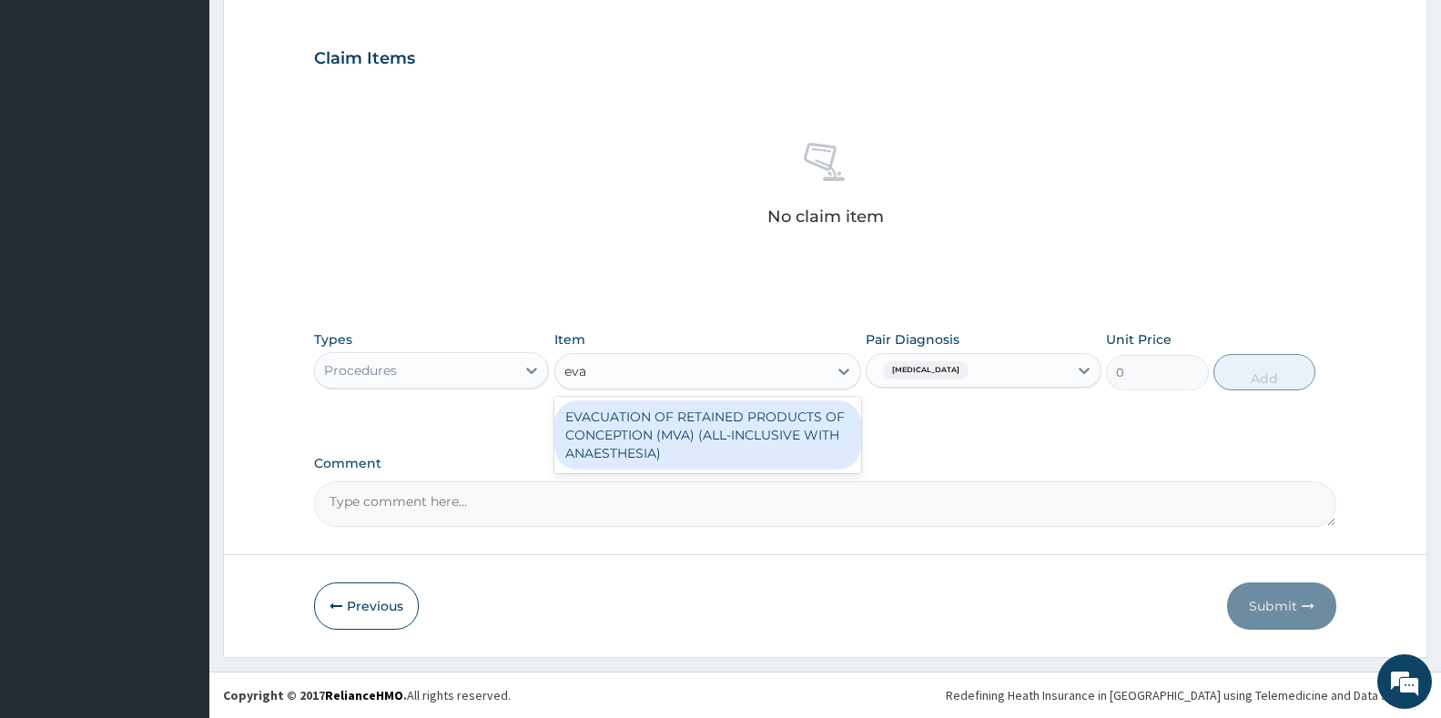
click at [723, 423] on div "EVACUATION OF RETAINED PRODUCTS OF CONCEPTION (MVA) (ALL-INCLUSIVE WITH ANAESTH…" at bounding box center [707, 435] width 307 height 69
type input "56250"
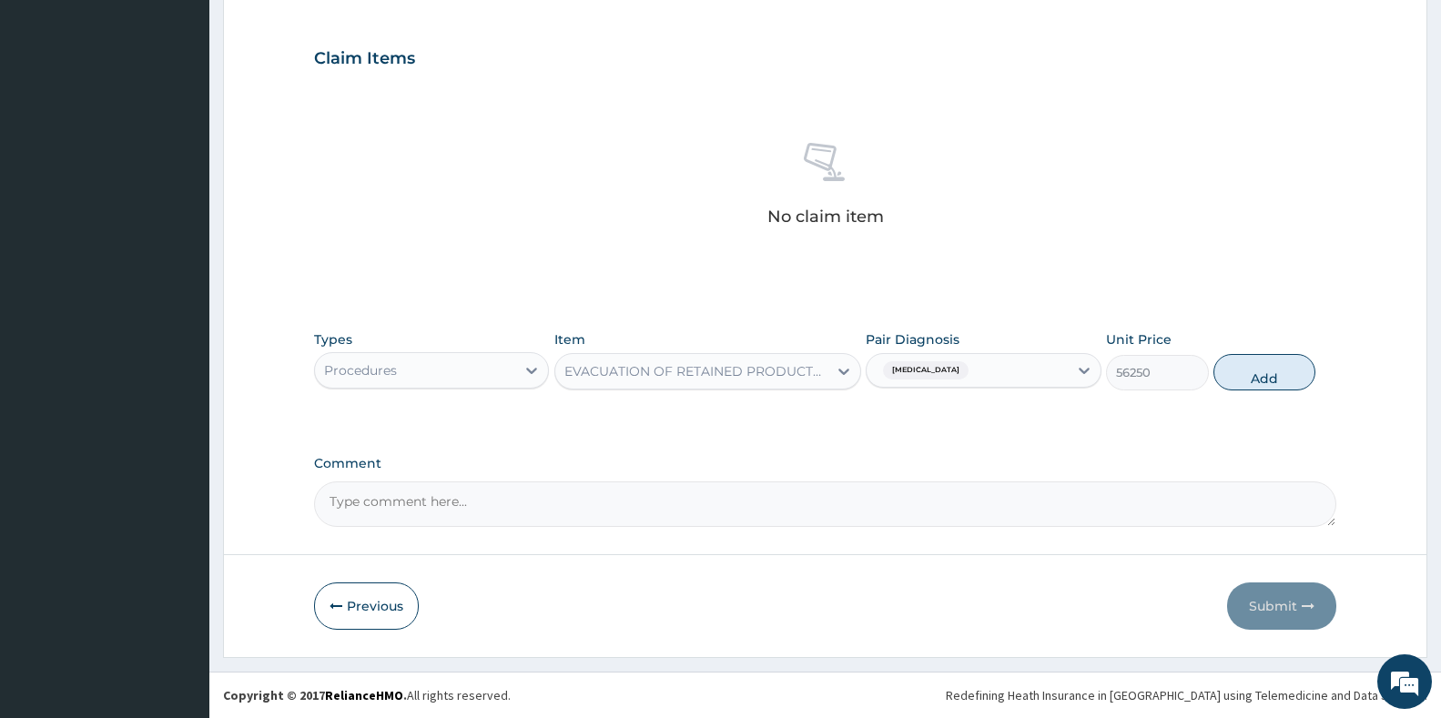
click at [789, 374] on div "EVACUATION OF RETAINED PRODUCTS OF CONCEPTION (MVA) (ALL-INCLUSIVE WITH ANAESTH…" at bounding box center [696, 371] width 265 height 18
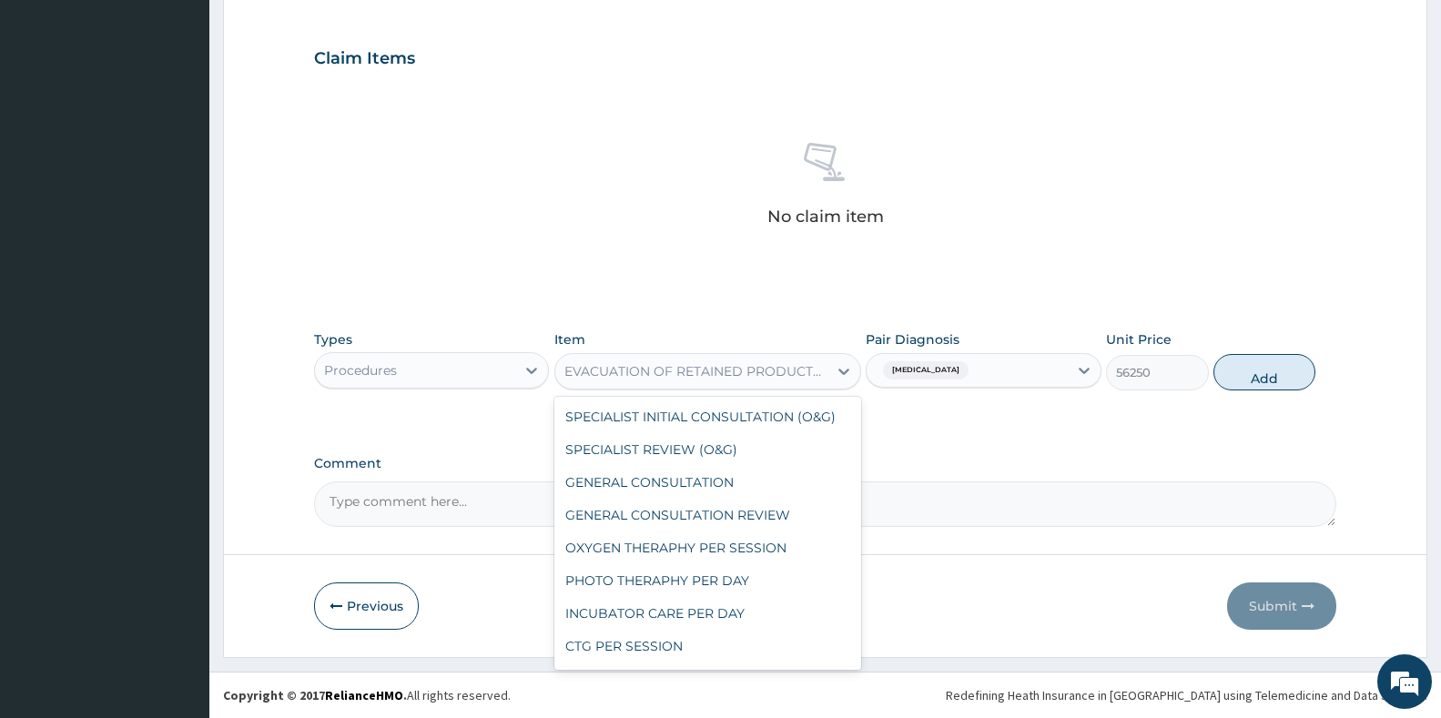
scroll to position [7709, 0]
